Goal: Check status: Check status

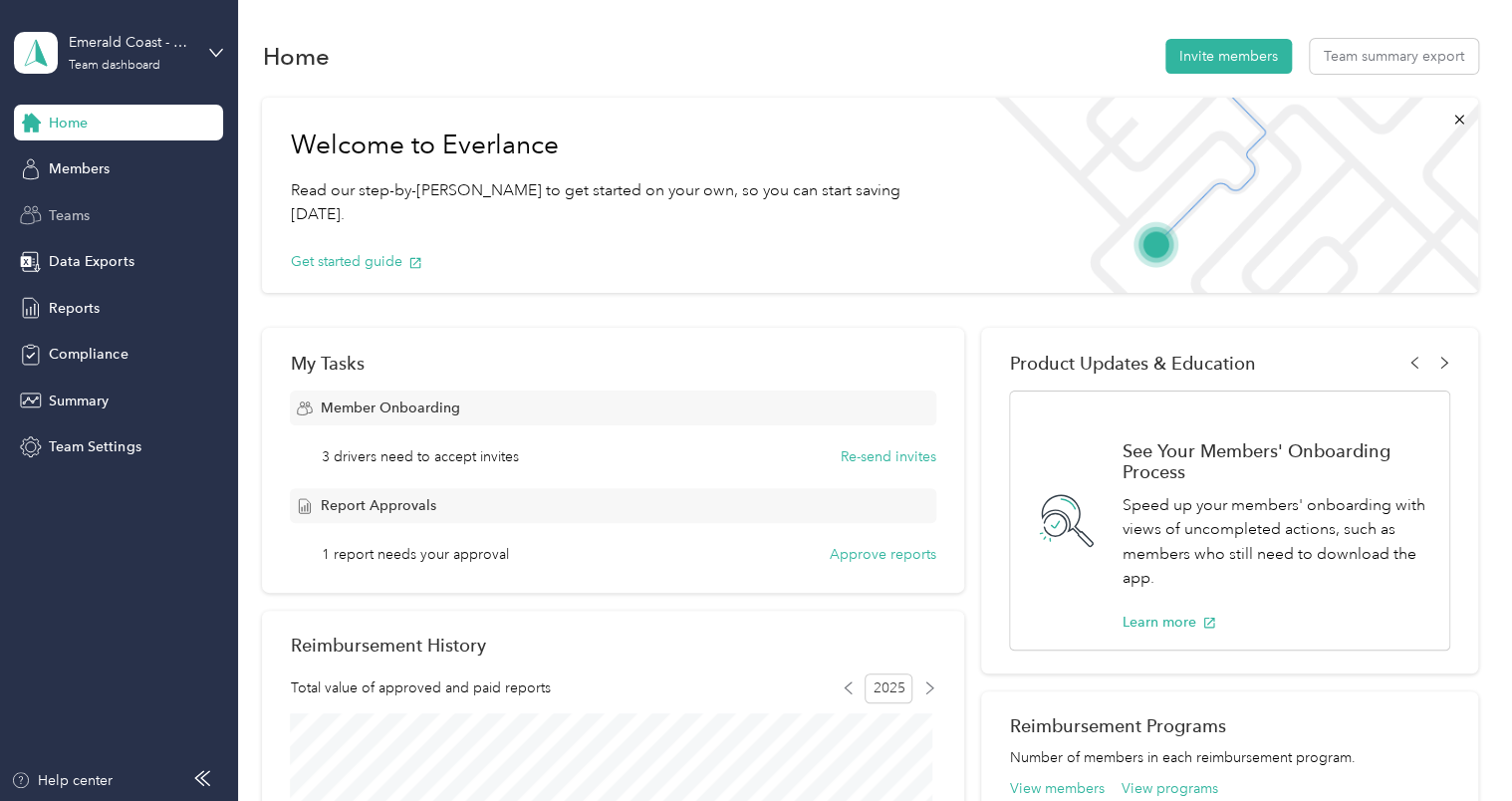
click at [58, 210] on span "Teams" at bounding box center [69, 215] width 41 height 21
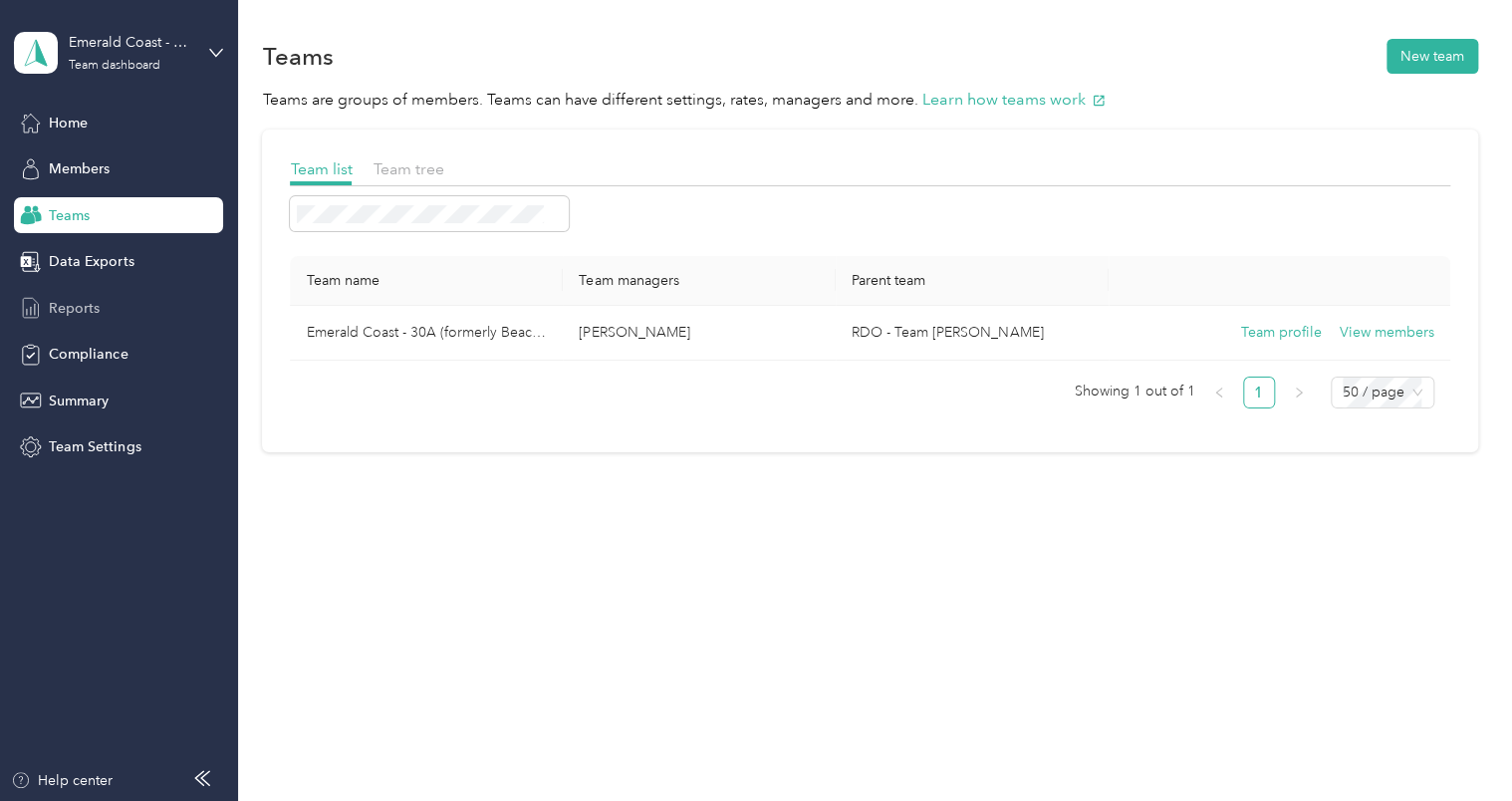
click at [87, 314] on span "Reports" at bounding box center [74, 308] width 51 height 21
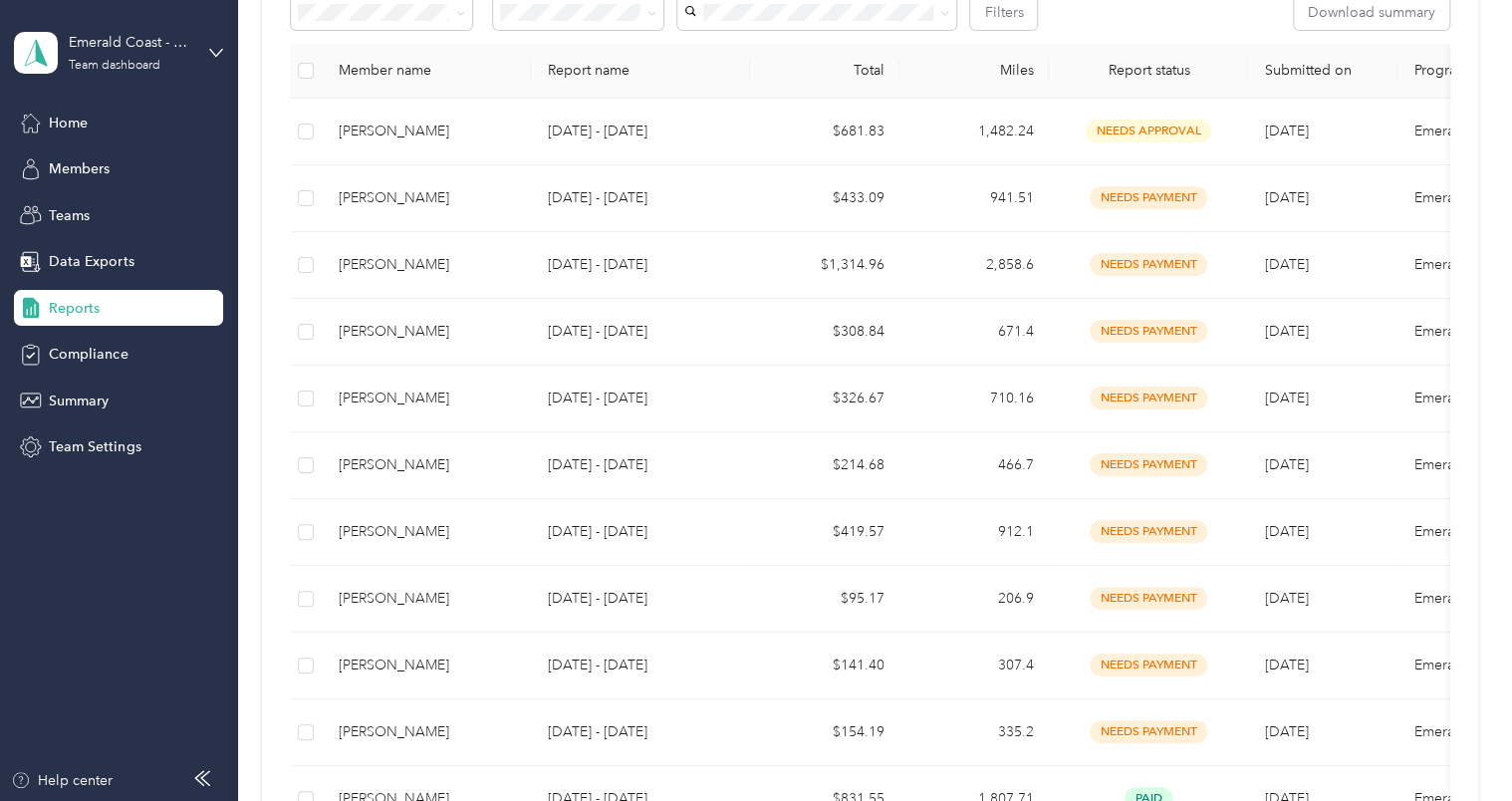
scroll to position [363, 0]
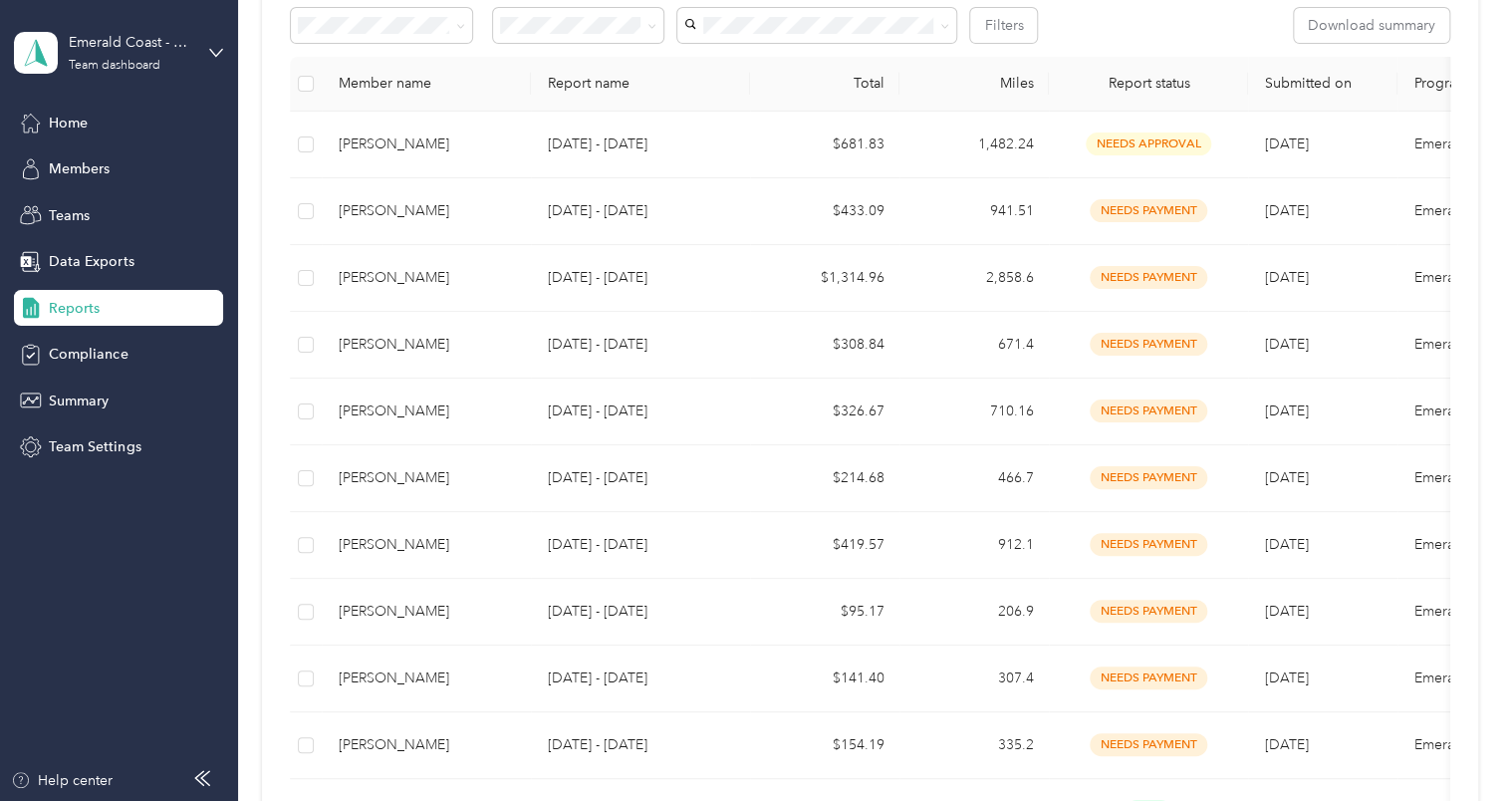
click at [86, 320] on div "Reports" at bounding box center [119, 308] width 209 height 36
click at [86, 319] on div "Reports" at bounding box center [119, 308] width 209 height 36
